Goal: Task Accomplishment & Management: Use online tool/utility

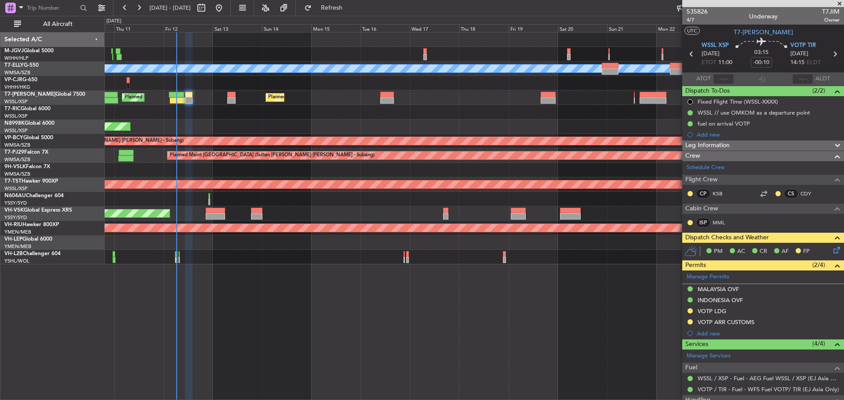
type input "[PERSON_NAME] (KYA)"
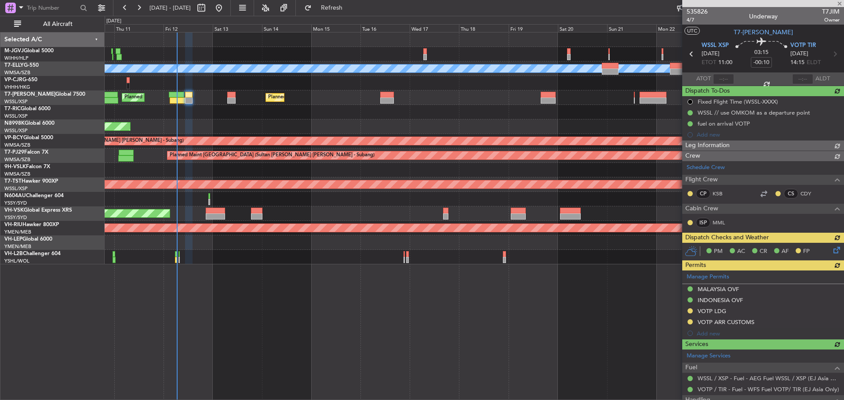
type input "[PERSON_NAME] (KYA)"
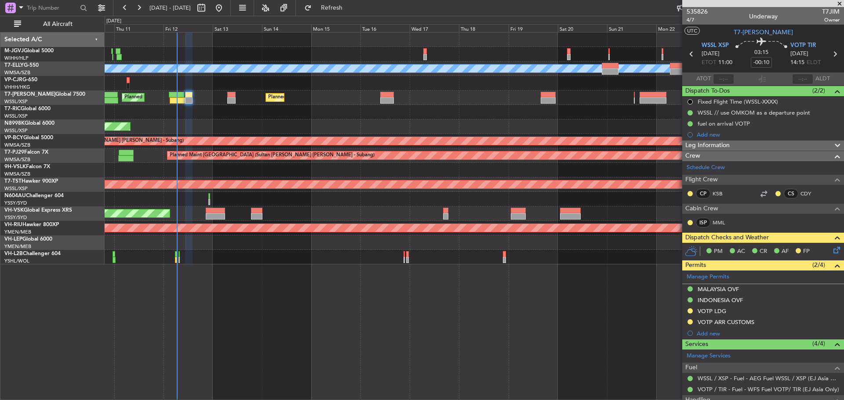
type input "[PERSON_NAME] (KYA)"
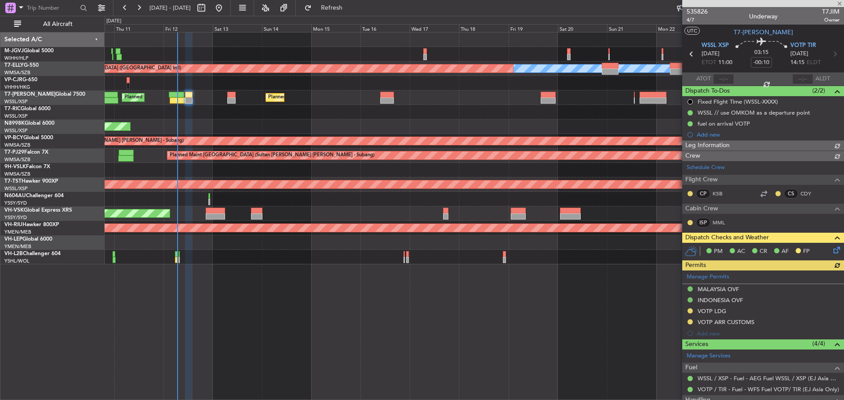
type input "[PERSON_NAME] (KYA)"
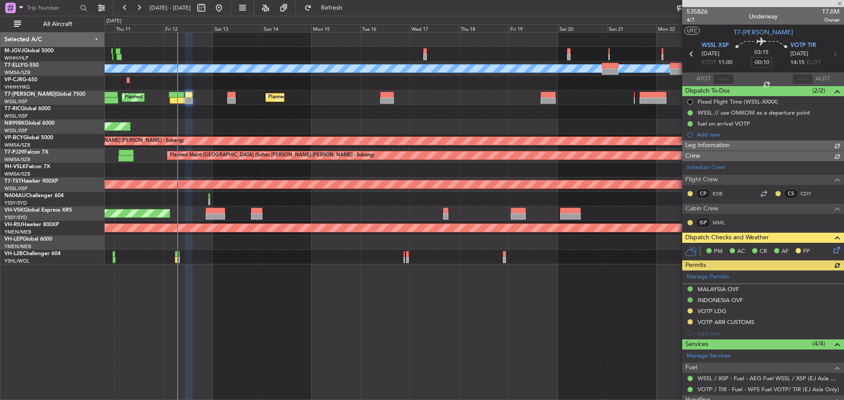
type input "[PERSON_NAME] (KYA)"
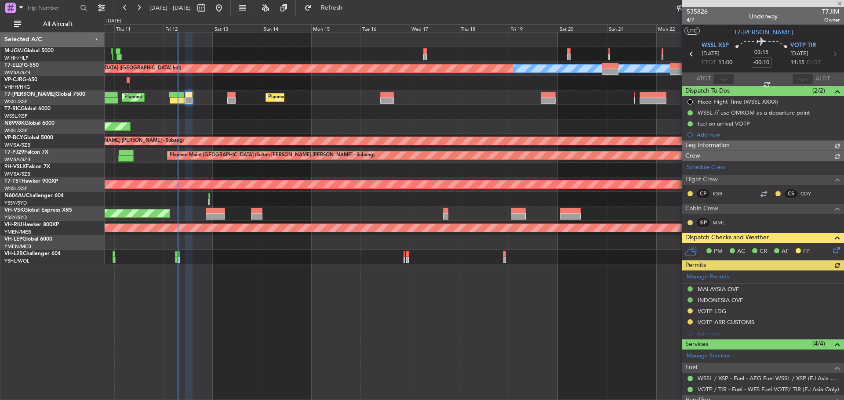
type input "[PERSON_NAME] (KYA)"
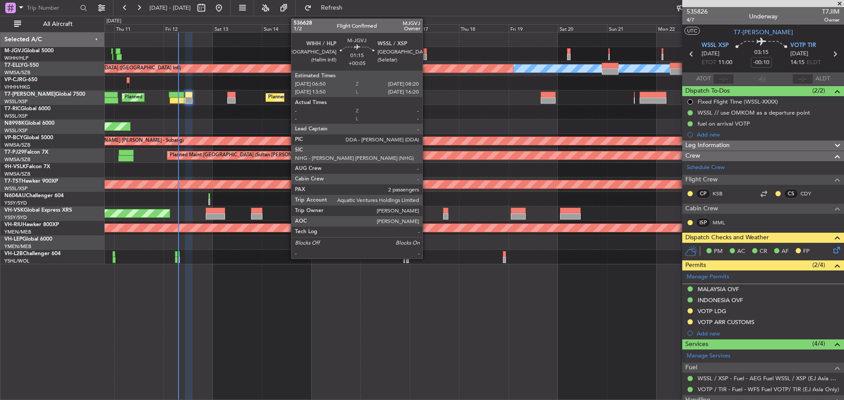
click at [426, 51] on div at bounding box center [425, 51] width 4 height 6
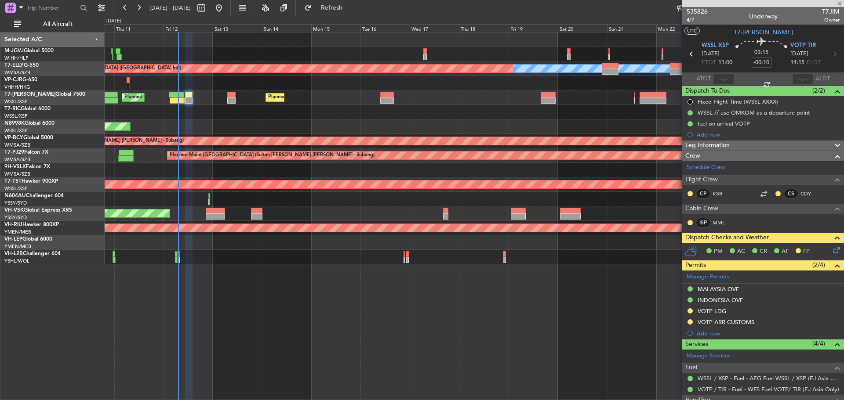
type input "+00:05"
type input "2"
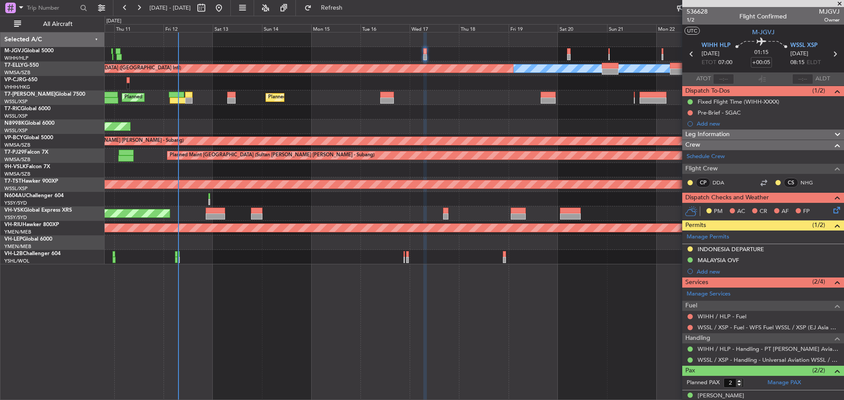
click at [829, 52] on icon at bounding box center [834, 53] width 11 height 11
type input "8"
